Goal: Find specific page/section: Find specific page/section

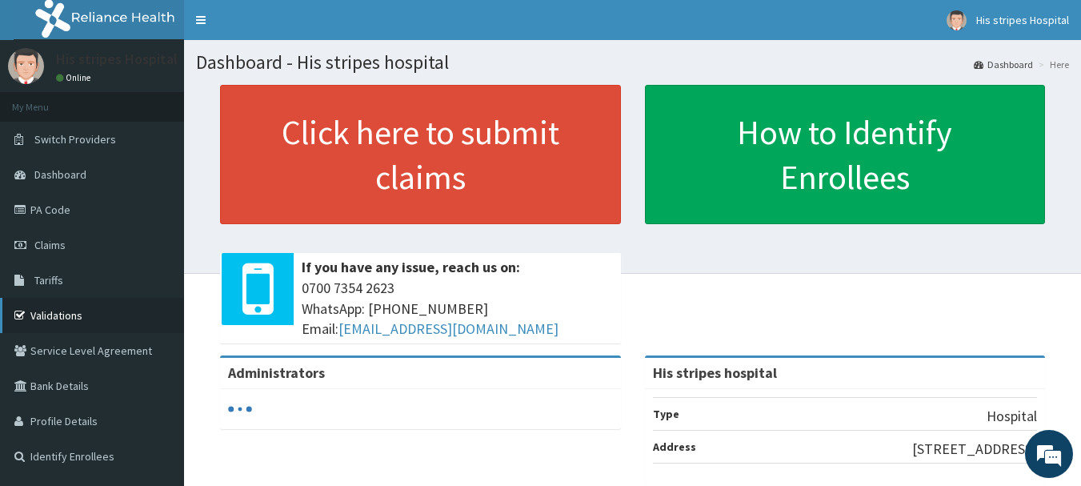
click at [65, 307] on link "Validations" at bounding box center [92, 315] width 184 height 35
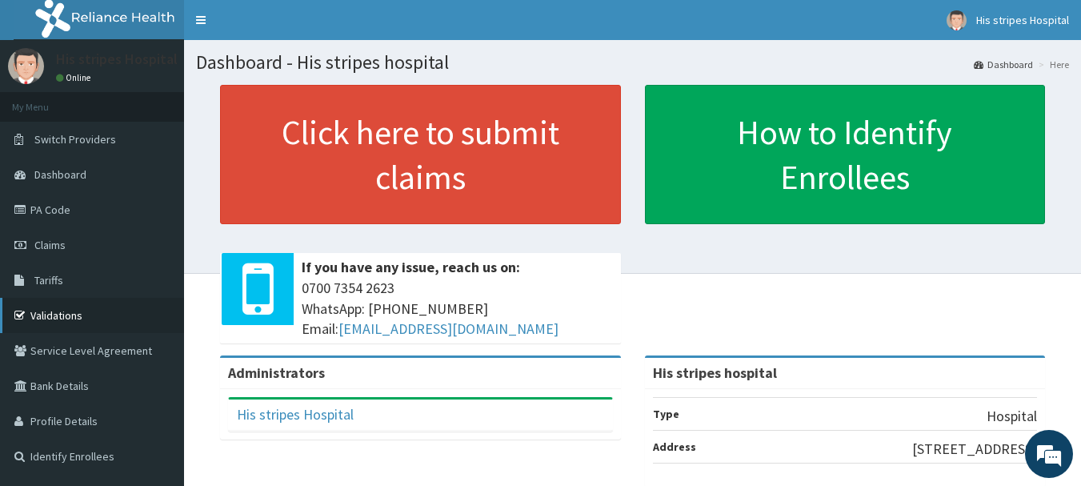
click at [70, 319] on link "Validations" at bounding box center [92, 315] width 184 height 35
